Goal: Find specific page/section: Find specific page/section

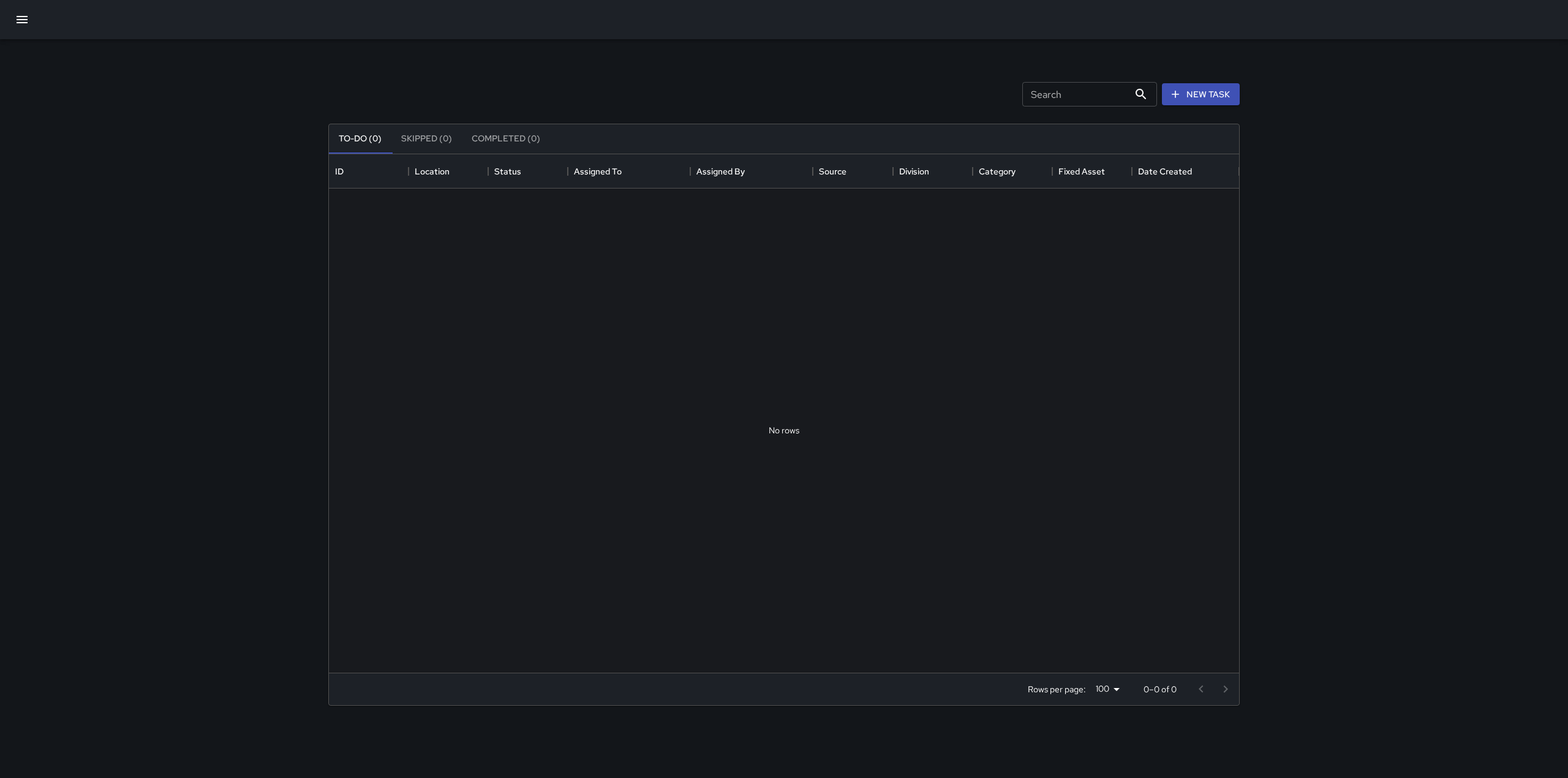
scroll to position [509, 901]
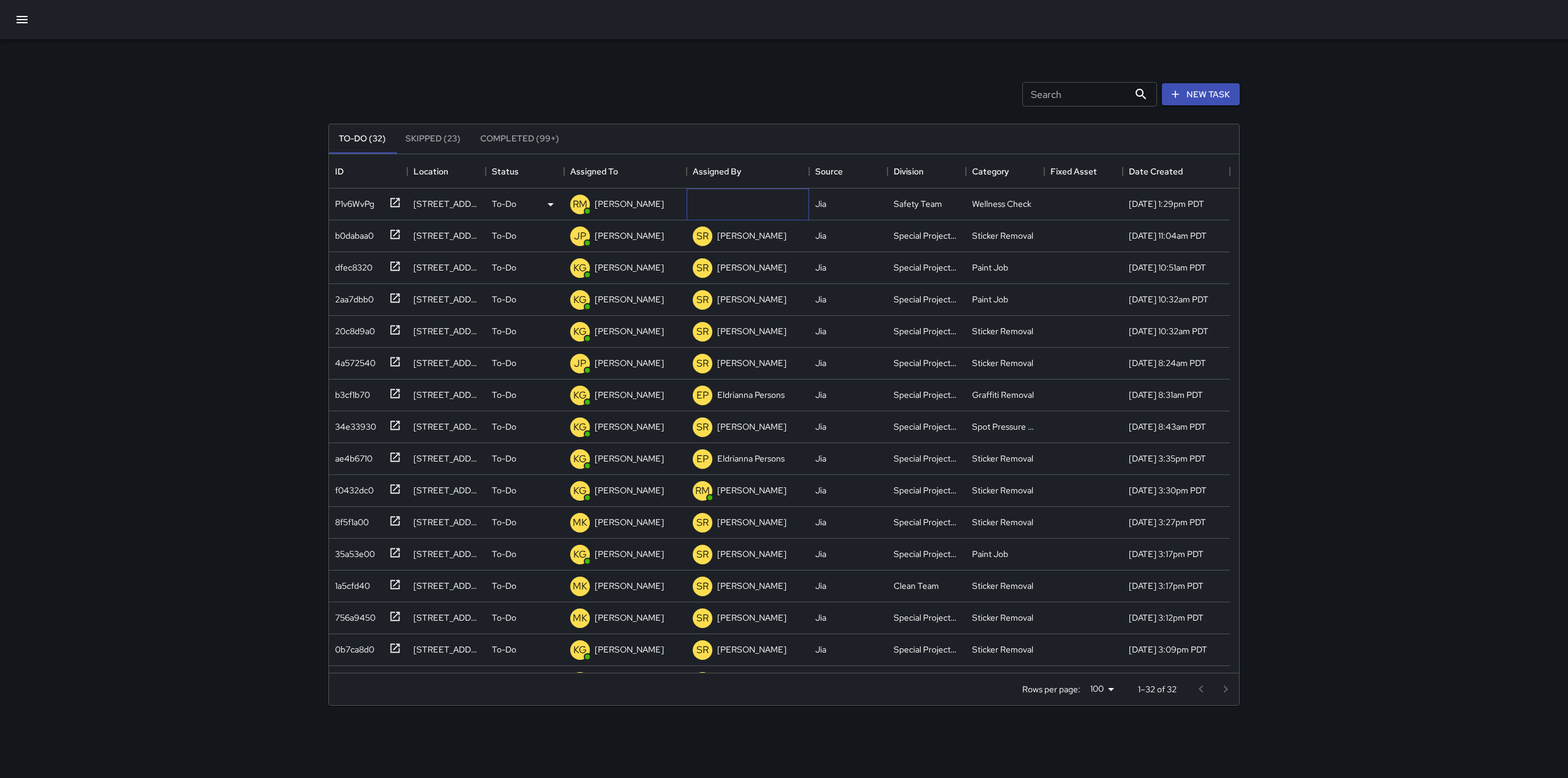
click at [725, 205] on div at bounding box center [747, 204] width 123 height 32
click at [652, 104] on div "Search Search New Task" at bounding box center [783, 94] width 916 height 64
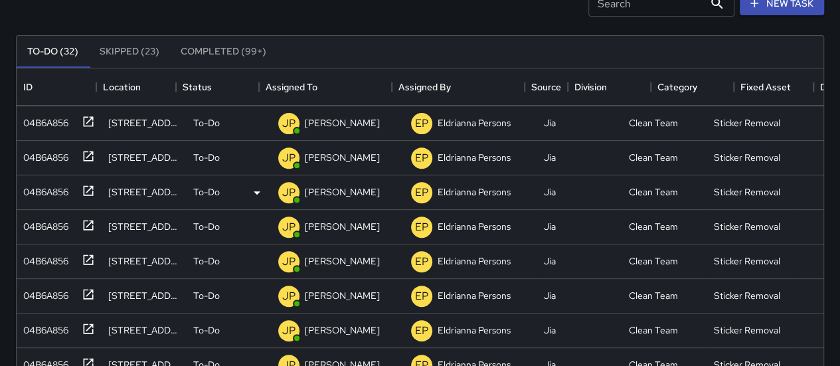
scroll to position [282, 0]
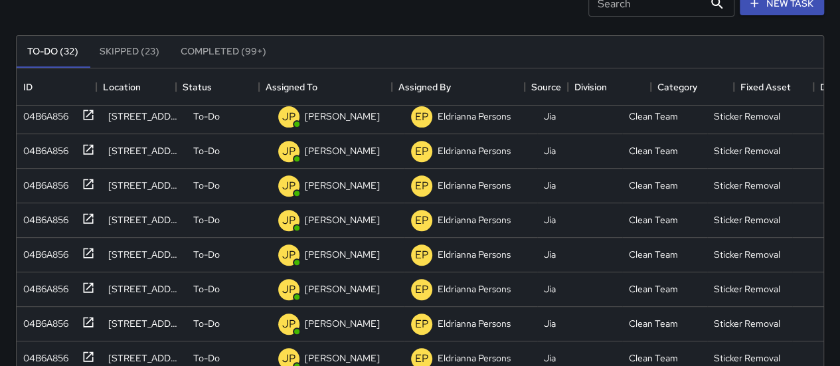
drag, startPoint x: 562, startPoint y: 297, endPoint x: 400, endPoint y: 34, distance: 309.2
click at [400, 34] on div "To-Do (32) Skipped (23) Completed (99+) ID Location Status Assigned To Assigned…" at bounding box center [420, 351] width 808 height 669
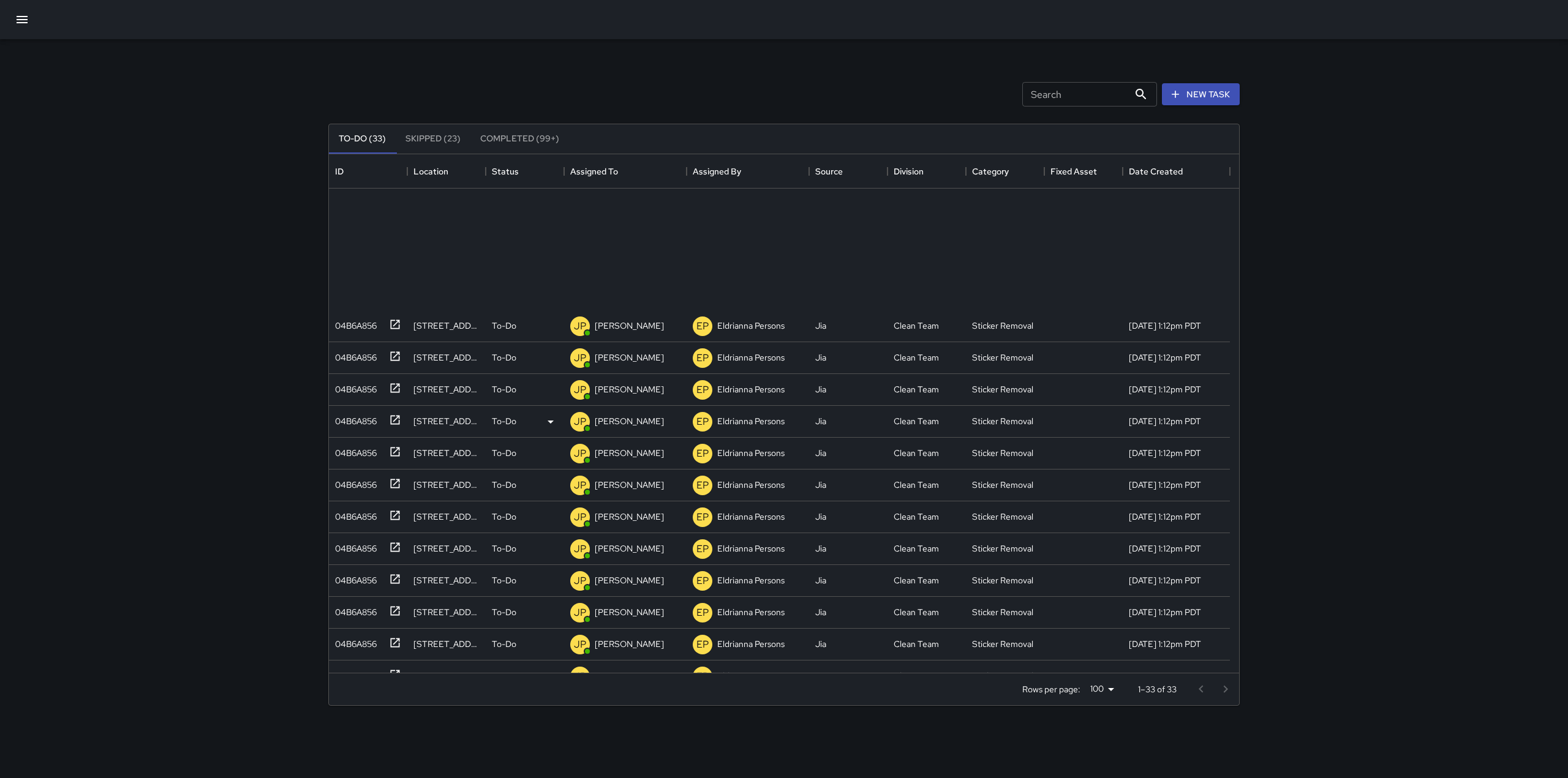
scroll to position [0, 0]
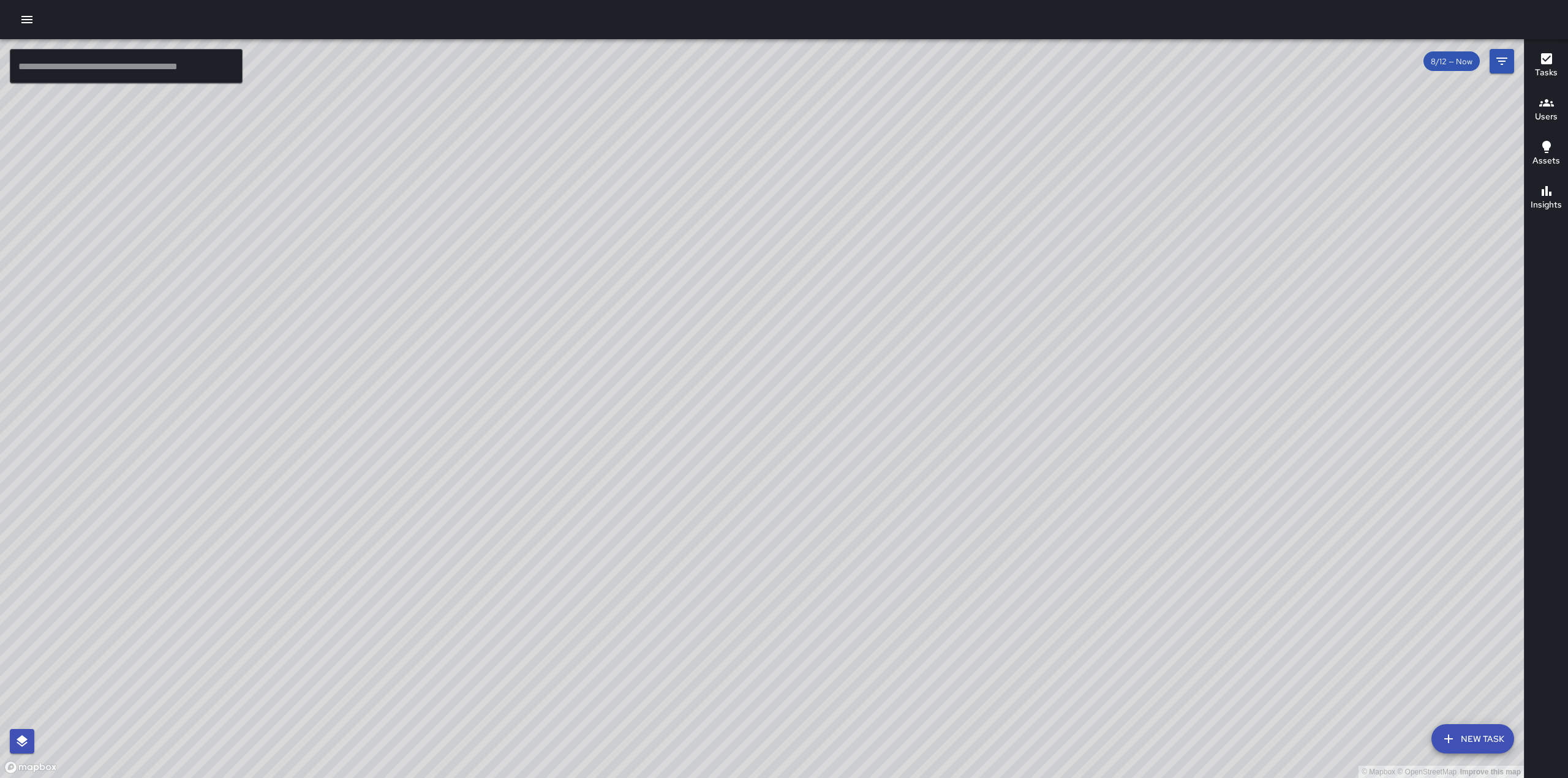
click at [29, 30] on button "button" at bounding box center [27, 19] width 25 height 25
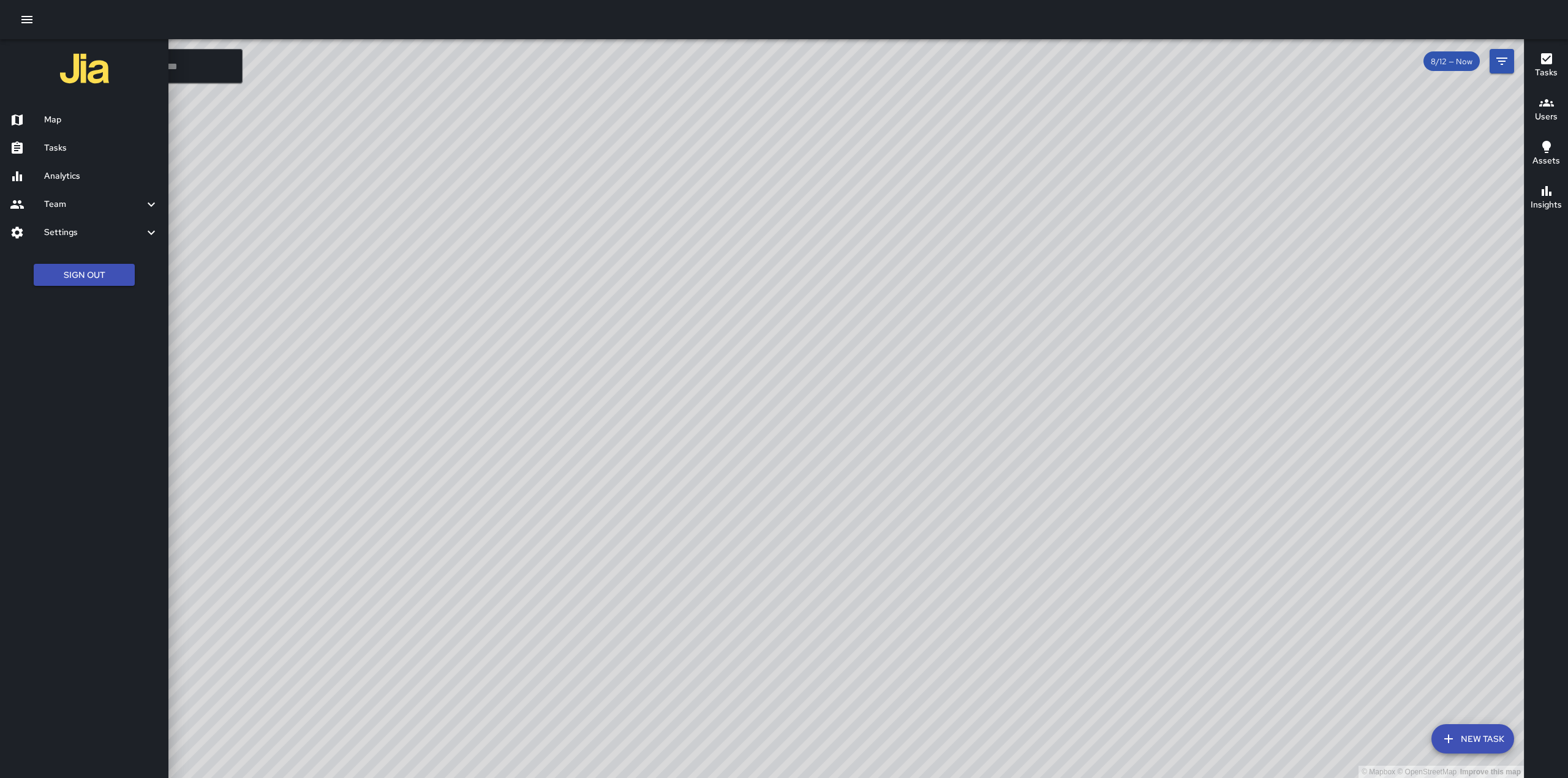
click at [55, 141] on h6 "Tasks" at bounding box center [101, 147] width 114 height 14
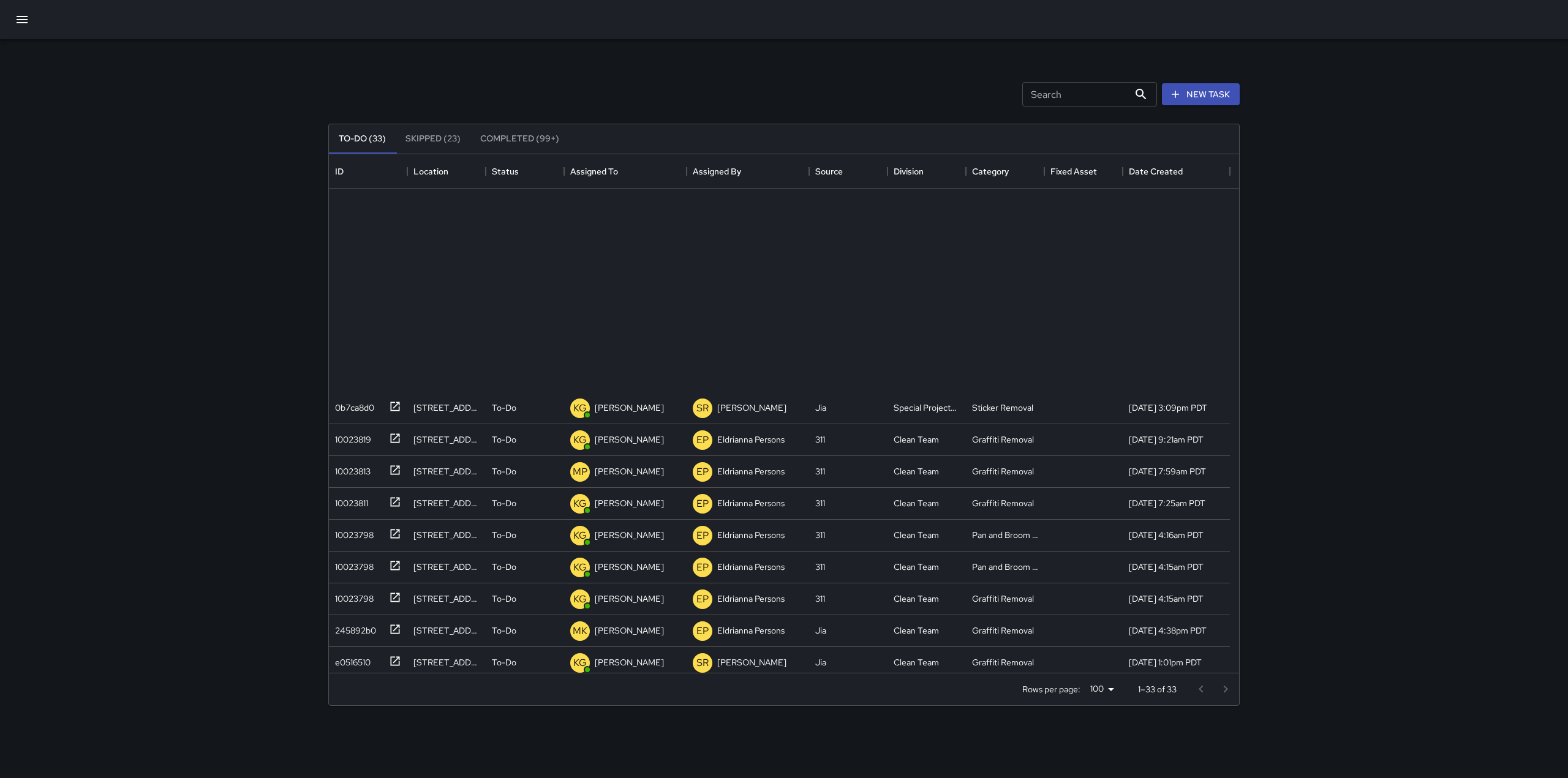
scroll to position [598, 0]
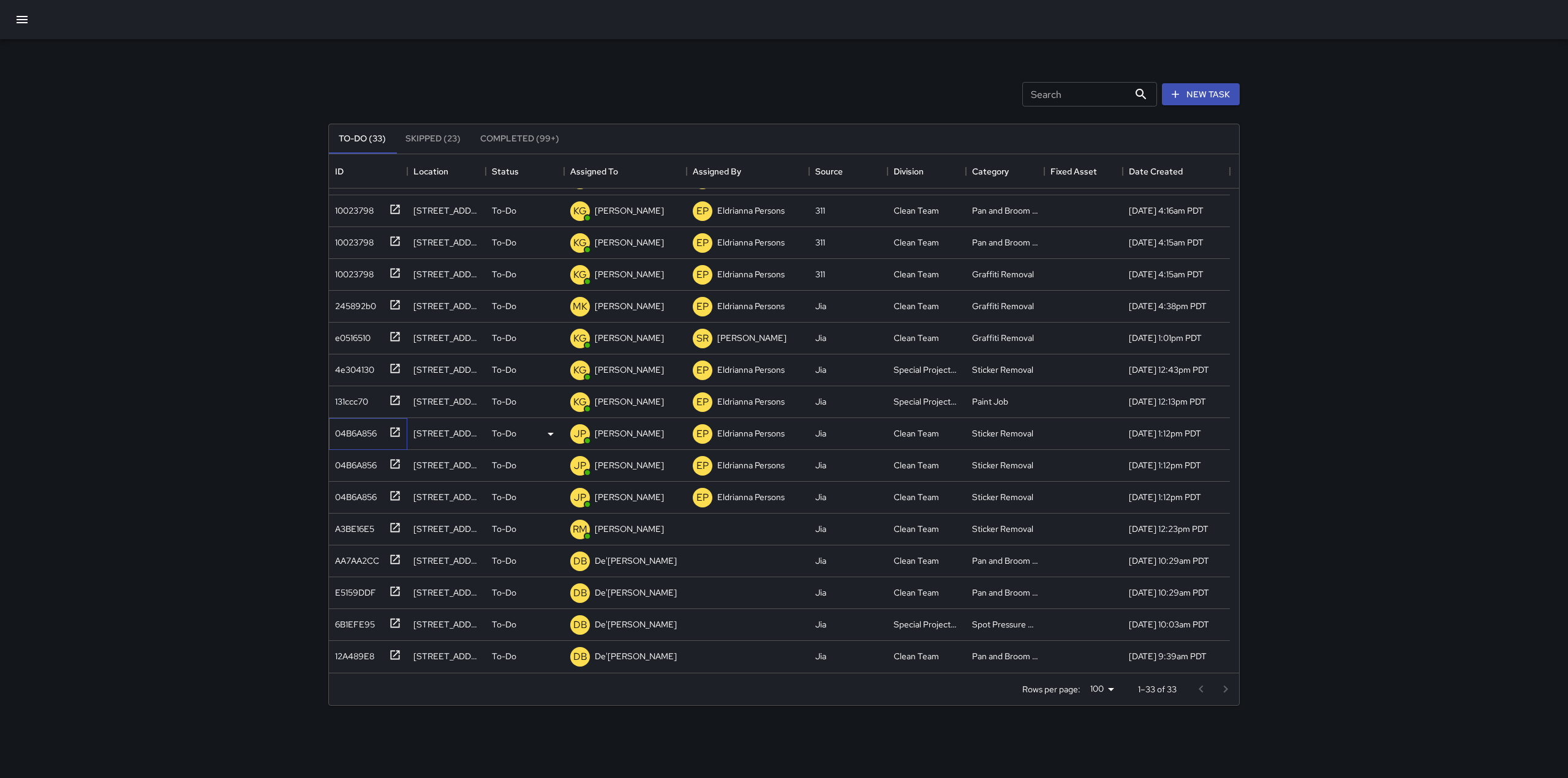
click at [398, 430] on icon at bounding box center [396, 431] width 9 height 9
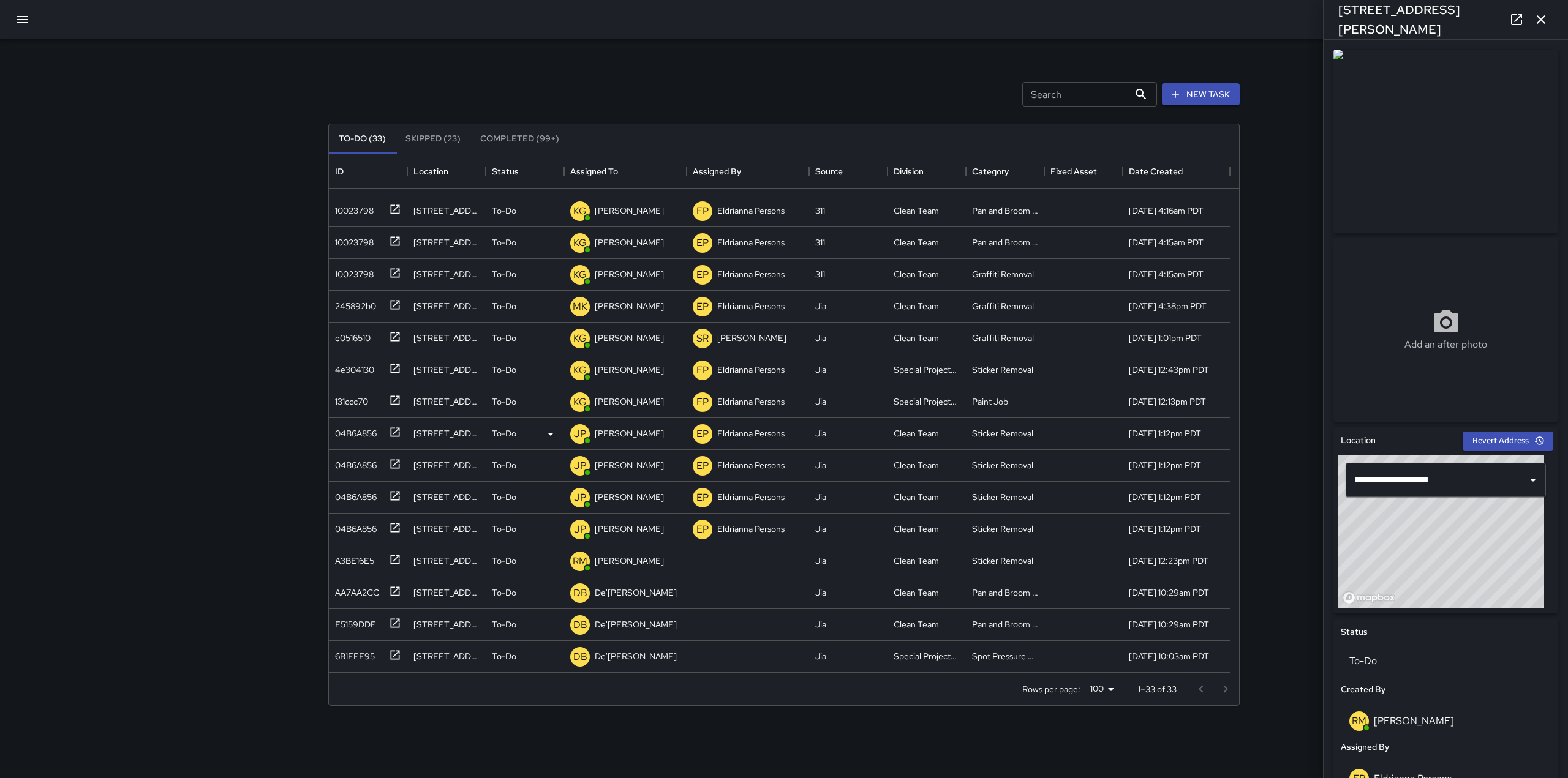
type input "**********"
click at [392, 465] on icon at bounding box center [395, 464] width 12 height 12
click at [395, 463] on icon at bounding box center [395, 464] width 12 height 12
click at [1544, 14] on icon "button" at bounding box center [1541, 19] width 15 height 15
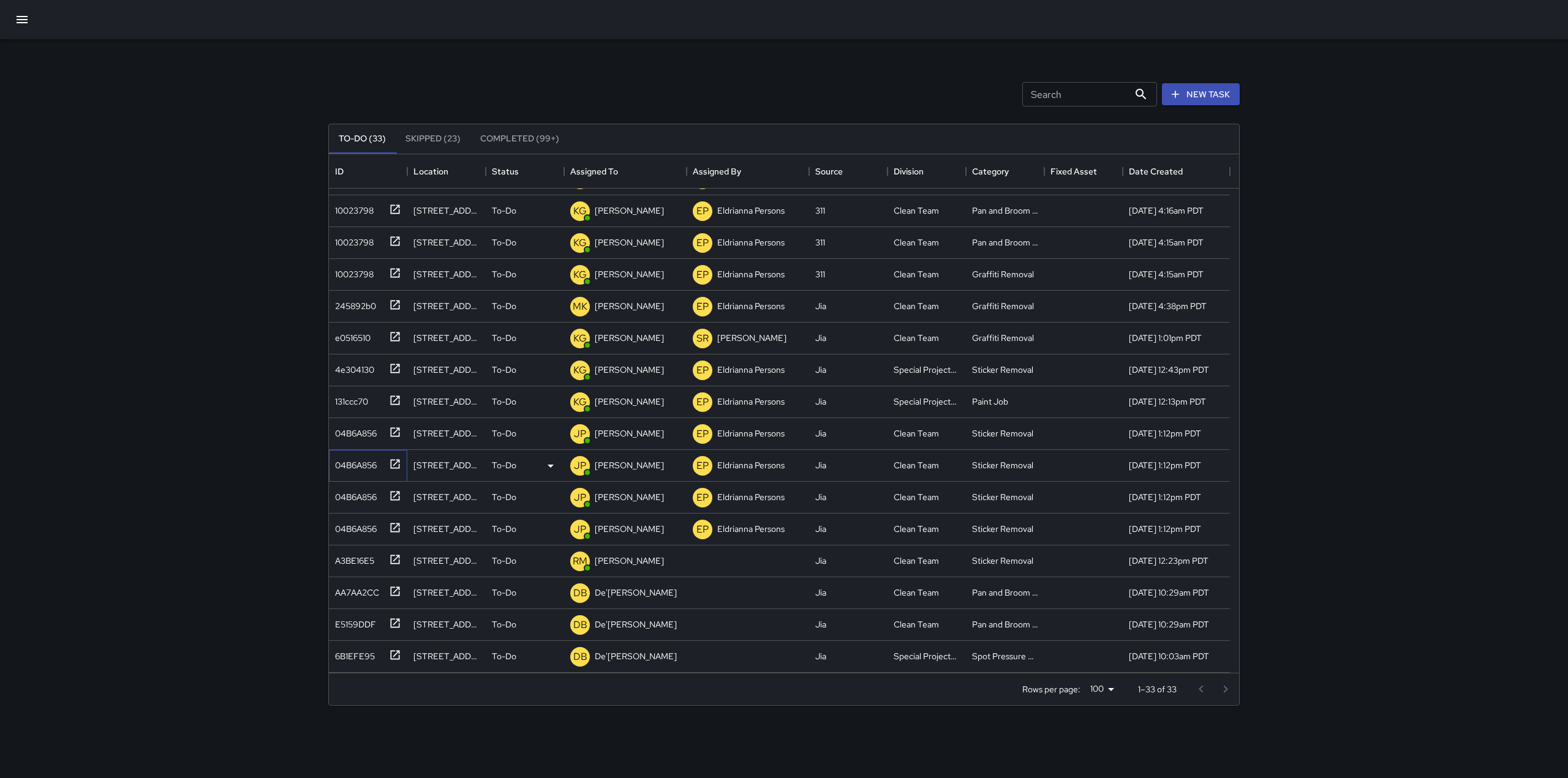
click at [387, 465] on div at bounding box center [392, 463] width 18 height 20
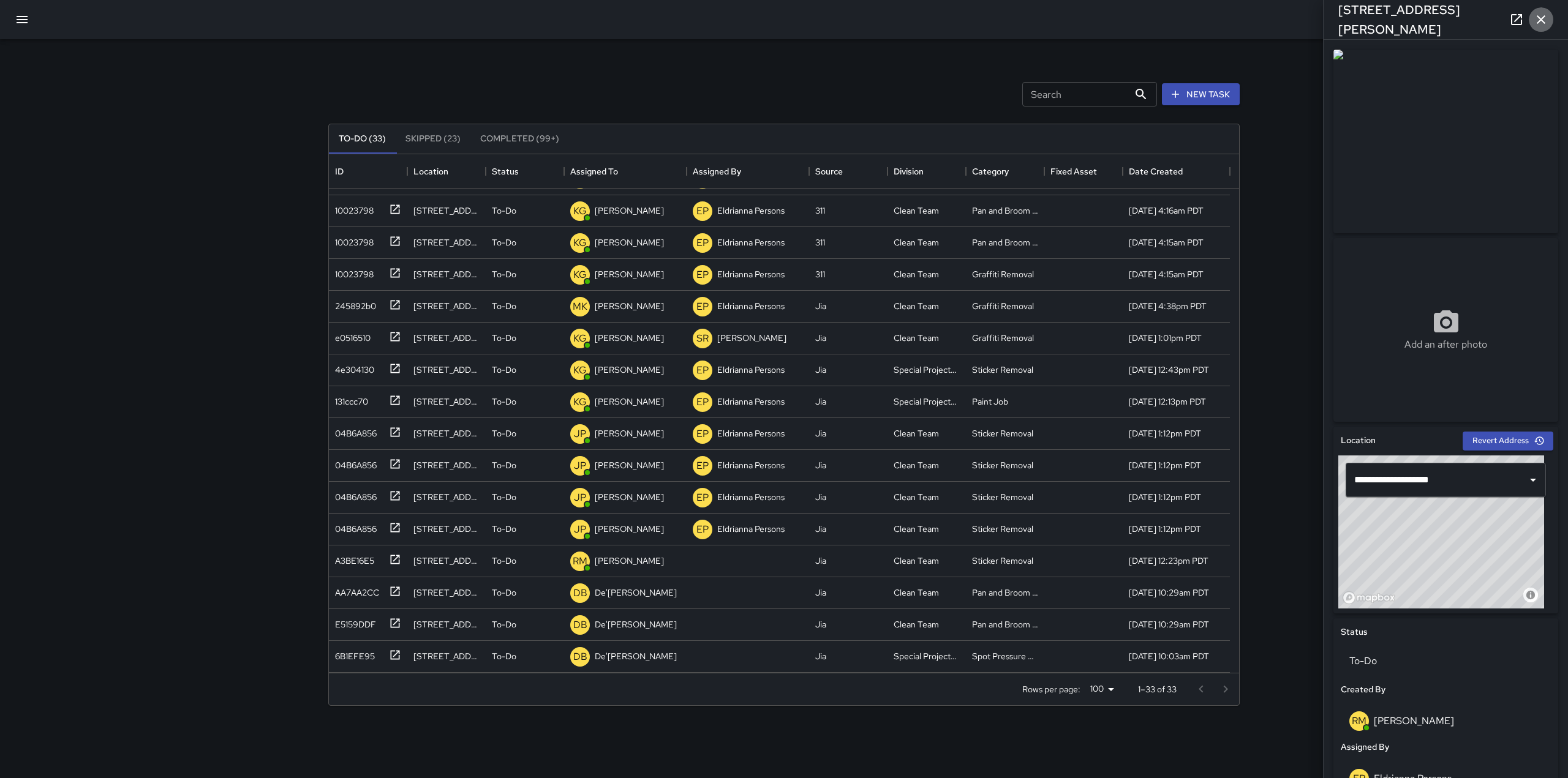
click at [1538, 23] on icon "button" at bounding box center [1541, 19] width 15 height 15
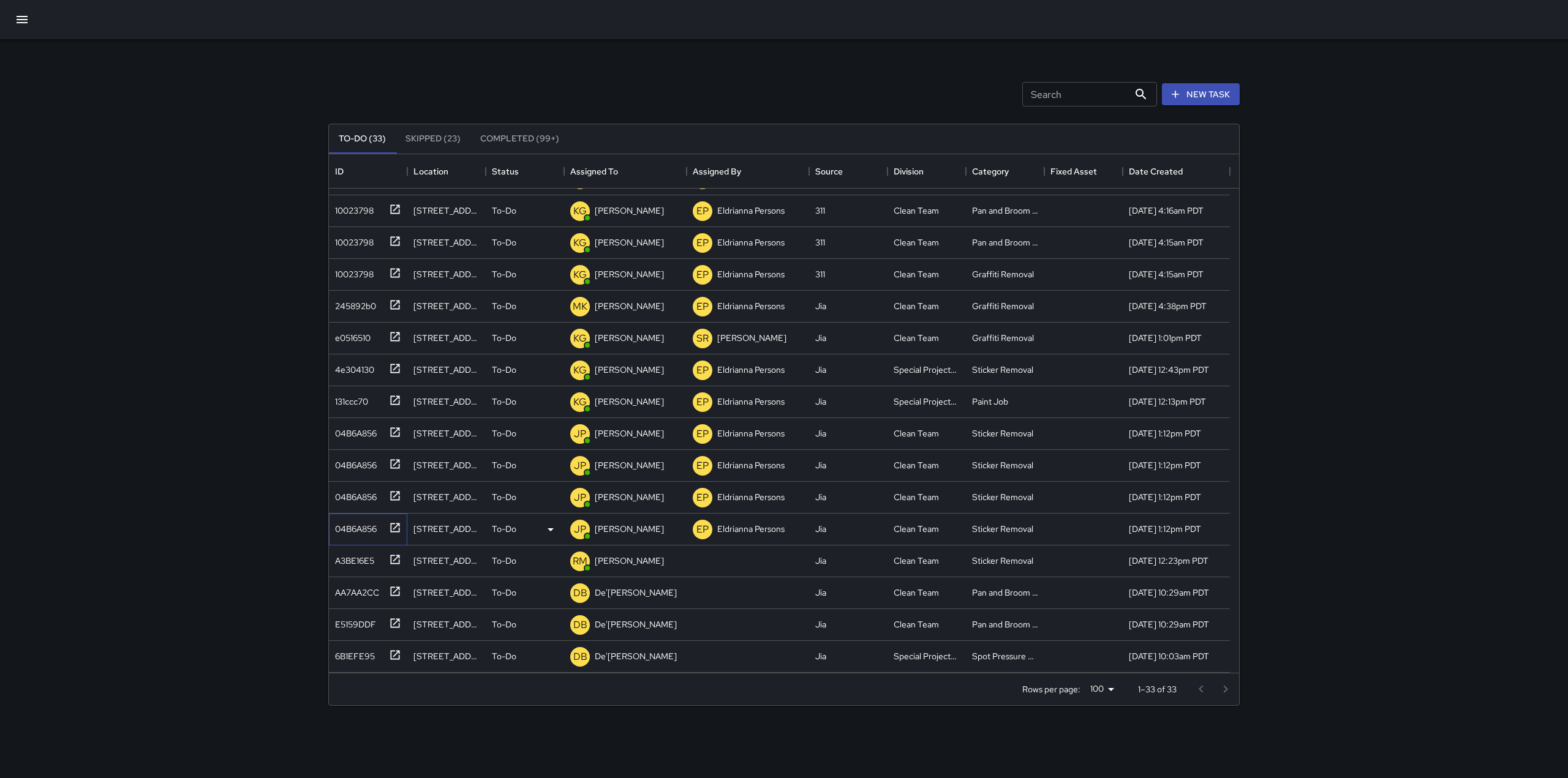
click at [393, 528] on icon at bounding box center [395, 527] width 12 height 12
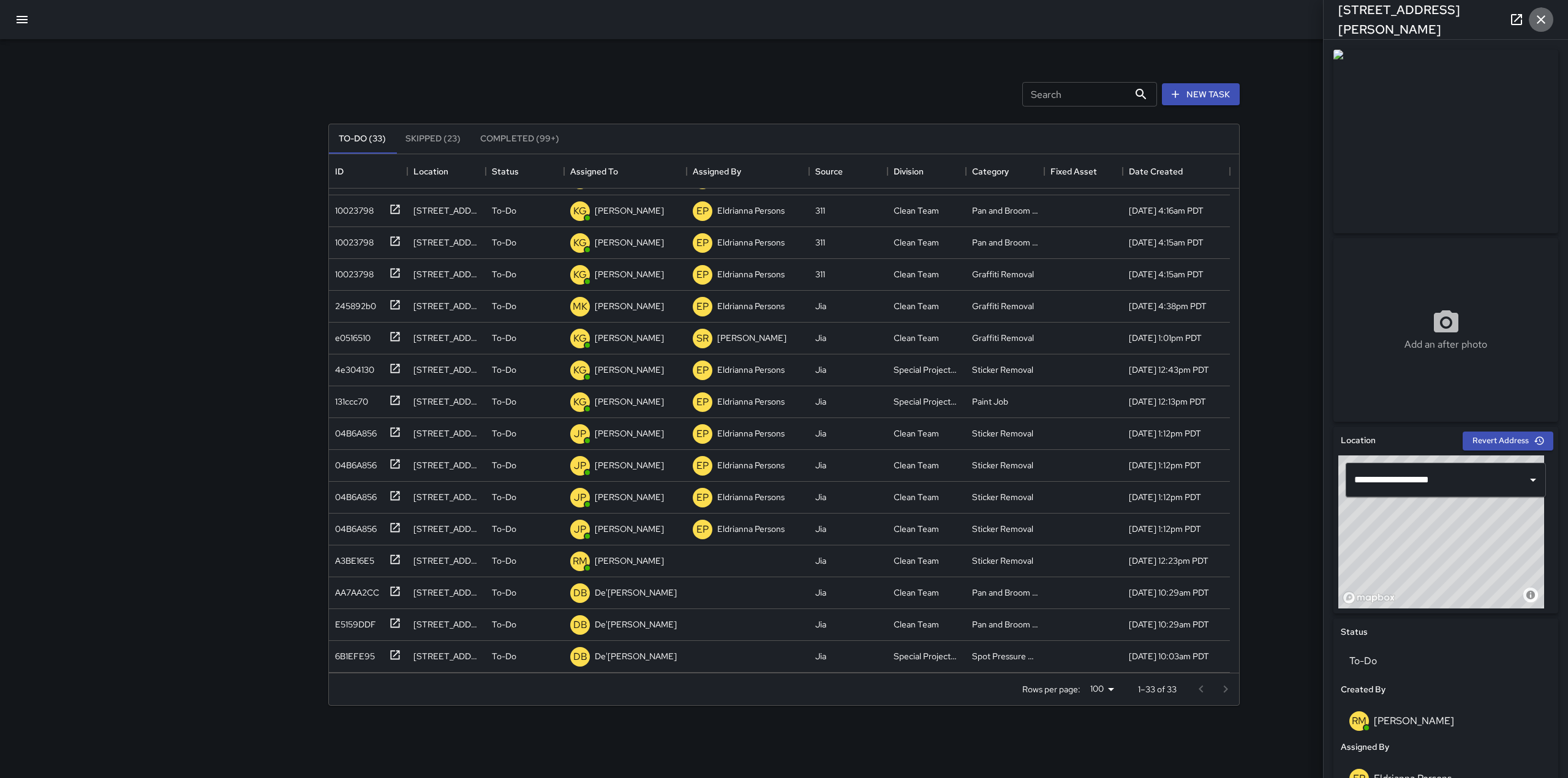
click at [1540, 18] on icon "button" at bounding box center [1541, 19] width 15 height 15
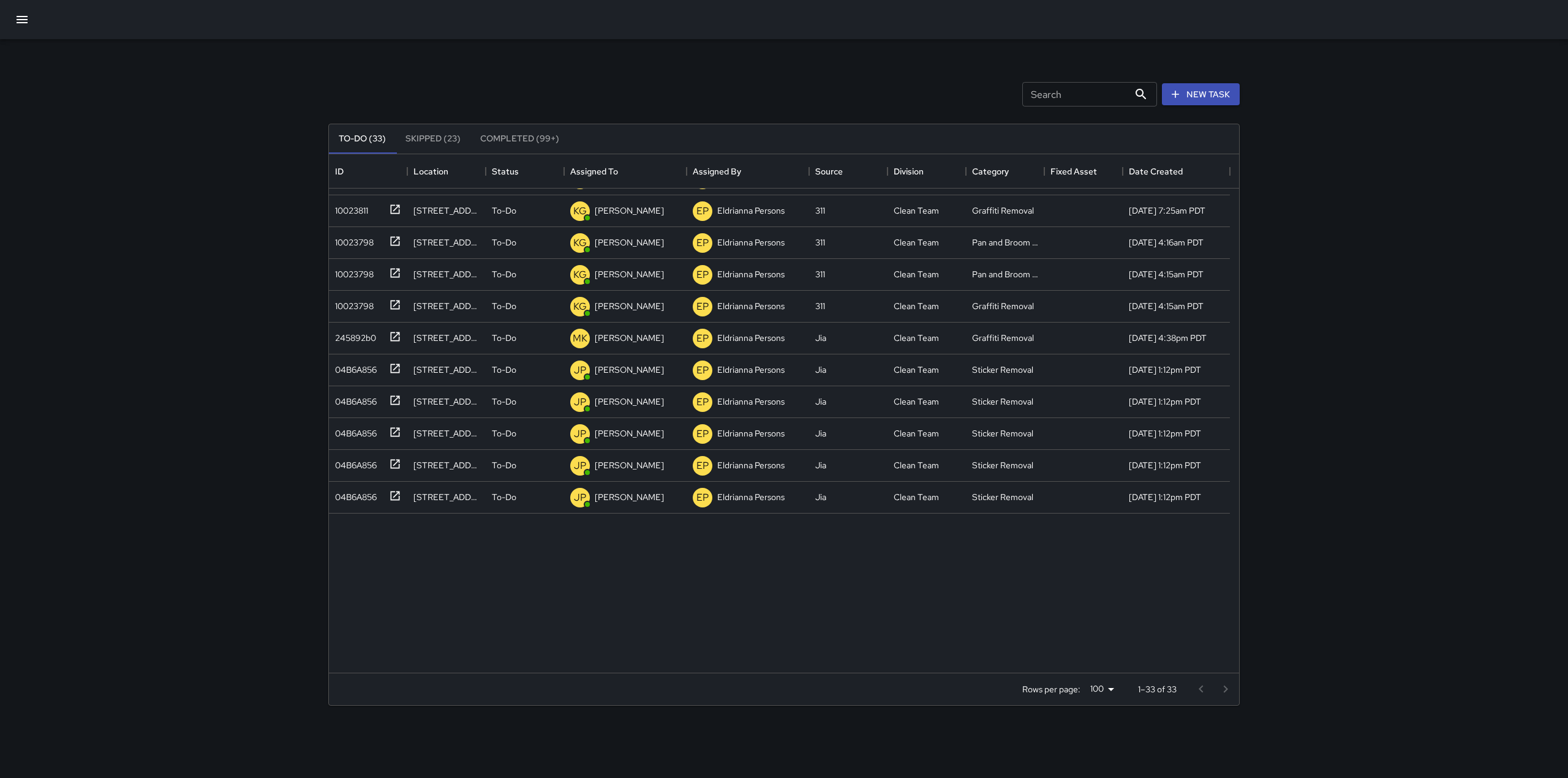
scroll to position [0, 0]
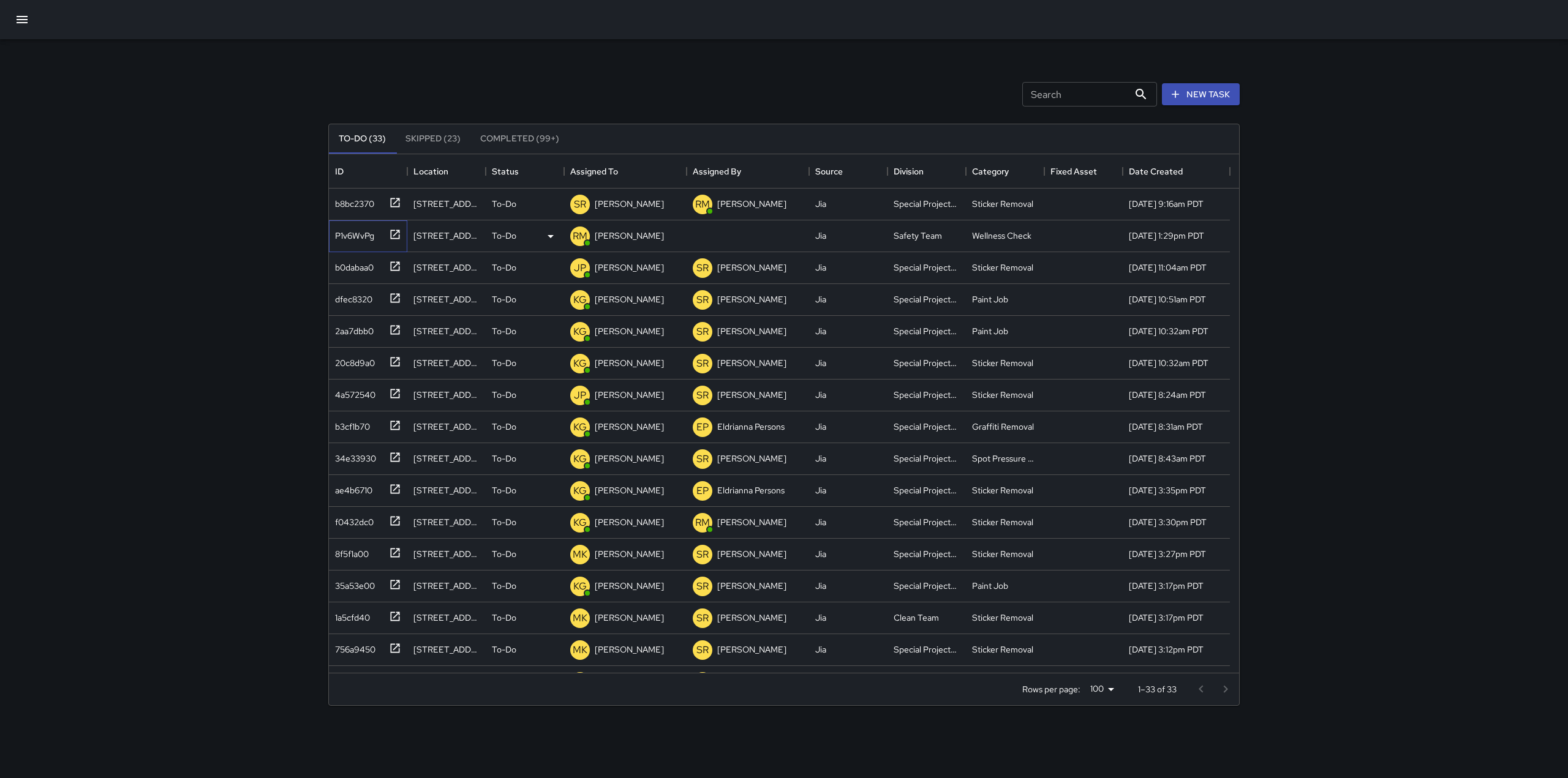
click at [401, 234] on div "P1v6WvPg" at bounding box center [368, 236] width 78 height 32
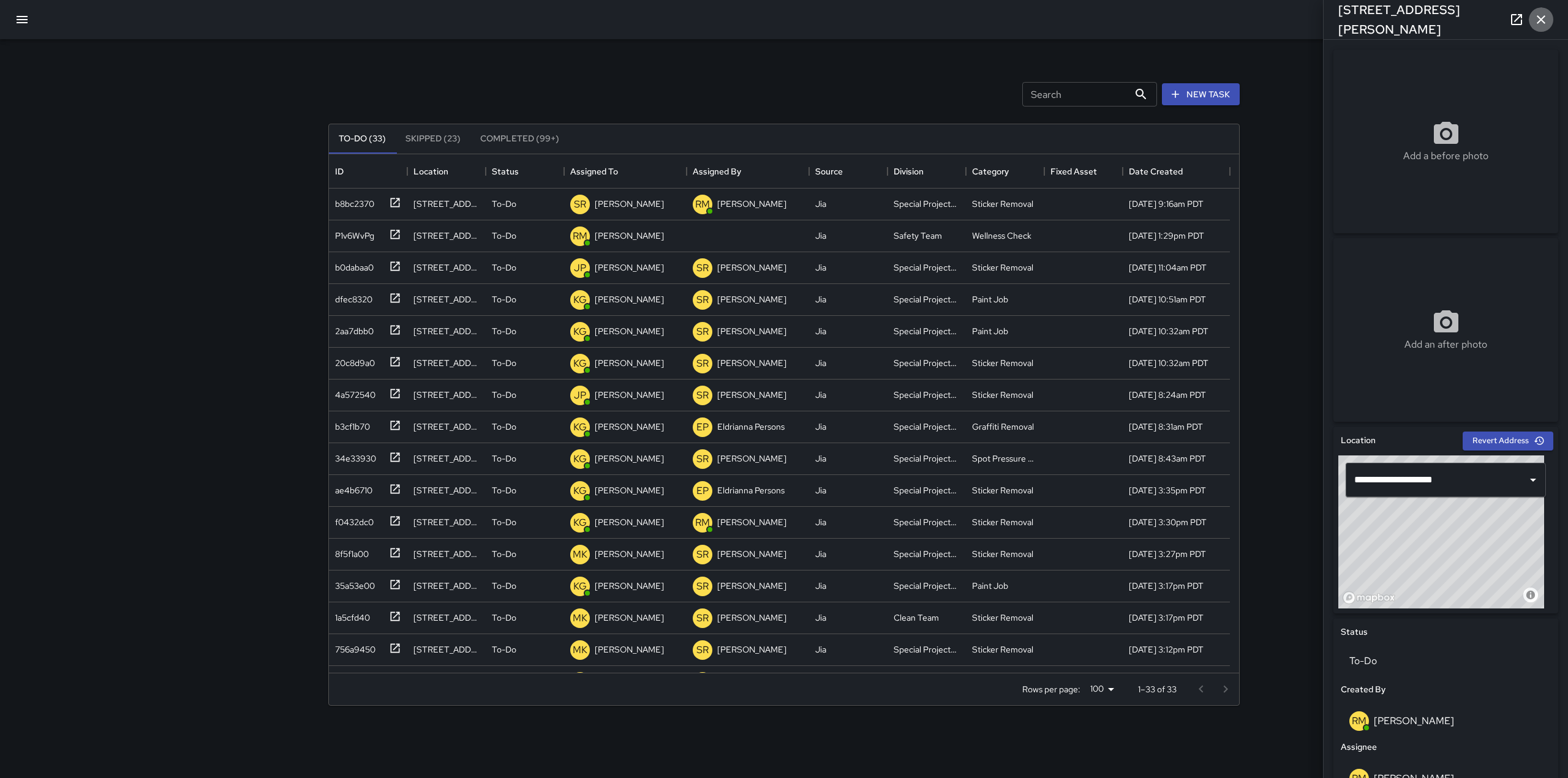
click at [1543, 19] on icon "button" at bounding box center [1541, 19] width 15 height 15
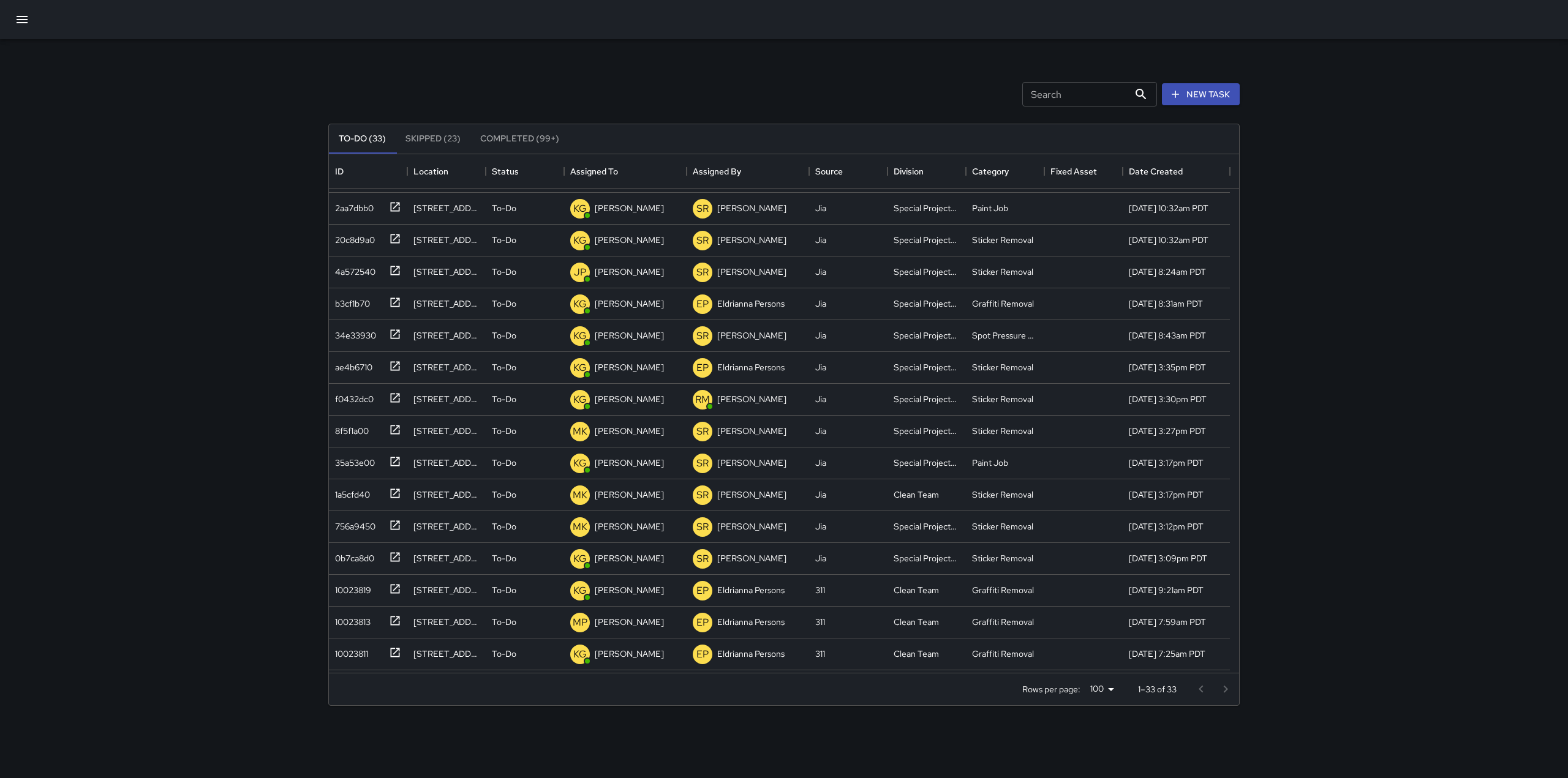
scroll to position [165, 0]
